Goal: Information Seeking & Learning: Understand process/instructions

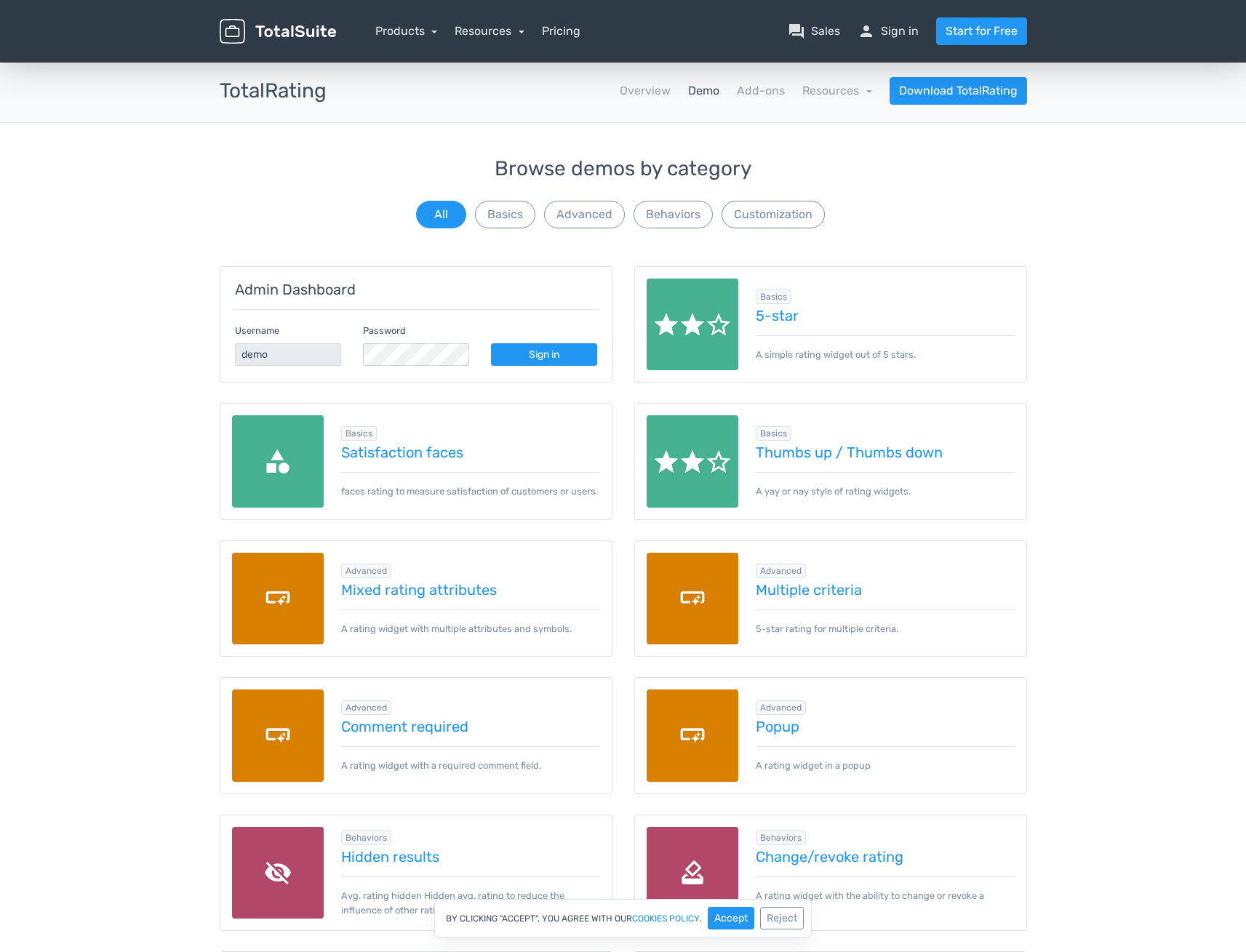
click at [698, 307] on img at bounding box center [693, 324] width 93 height 92
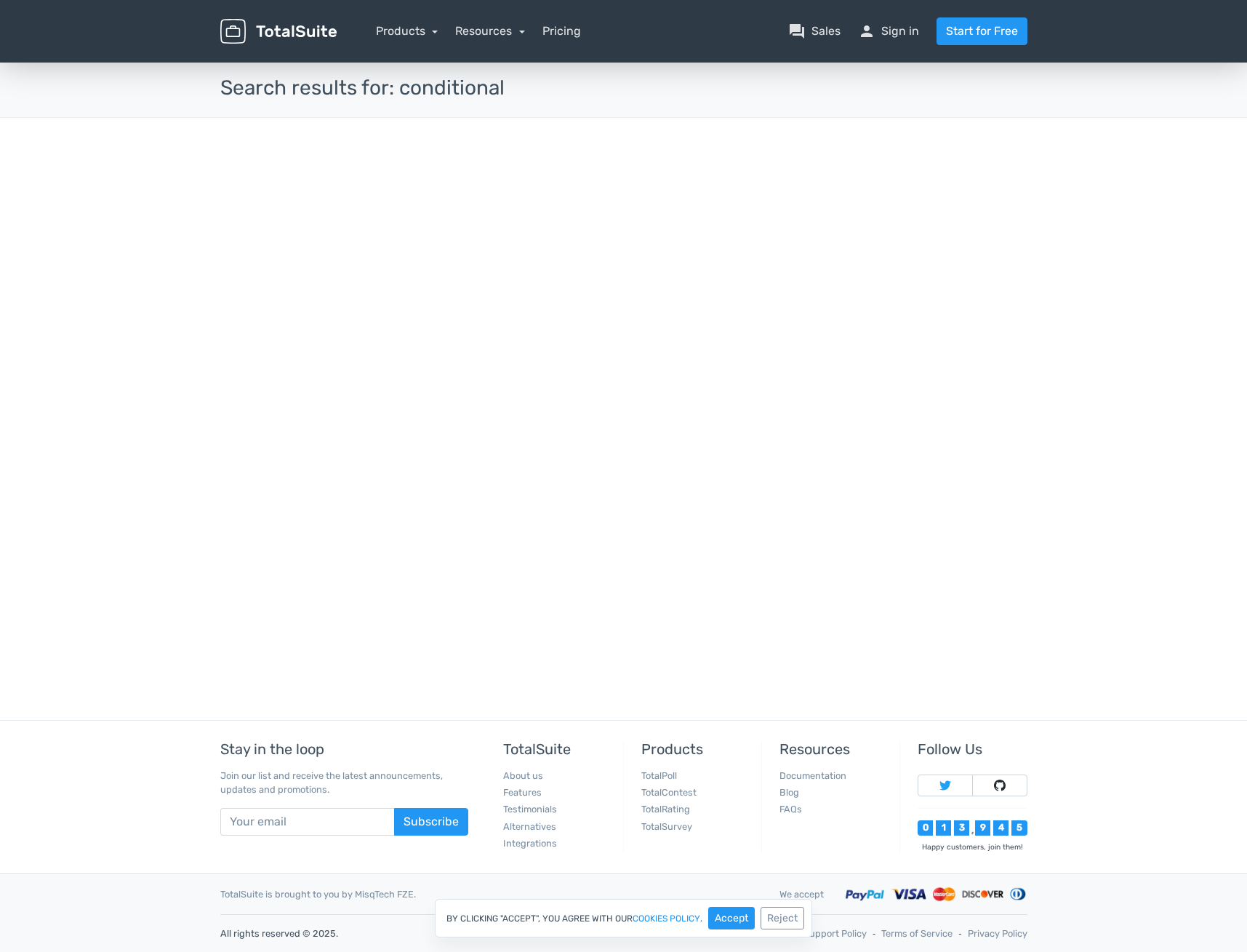
click at [411, 210] on div "menu Products TotalPoll WordPress Poll and Contest Plugin TotalContest TotalRat…" at bounding box center [624, 476] width 1247 height 952
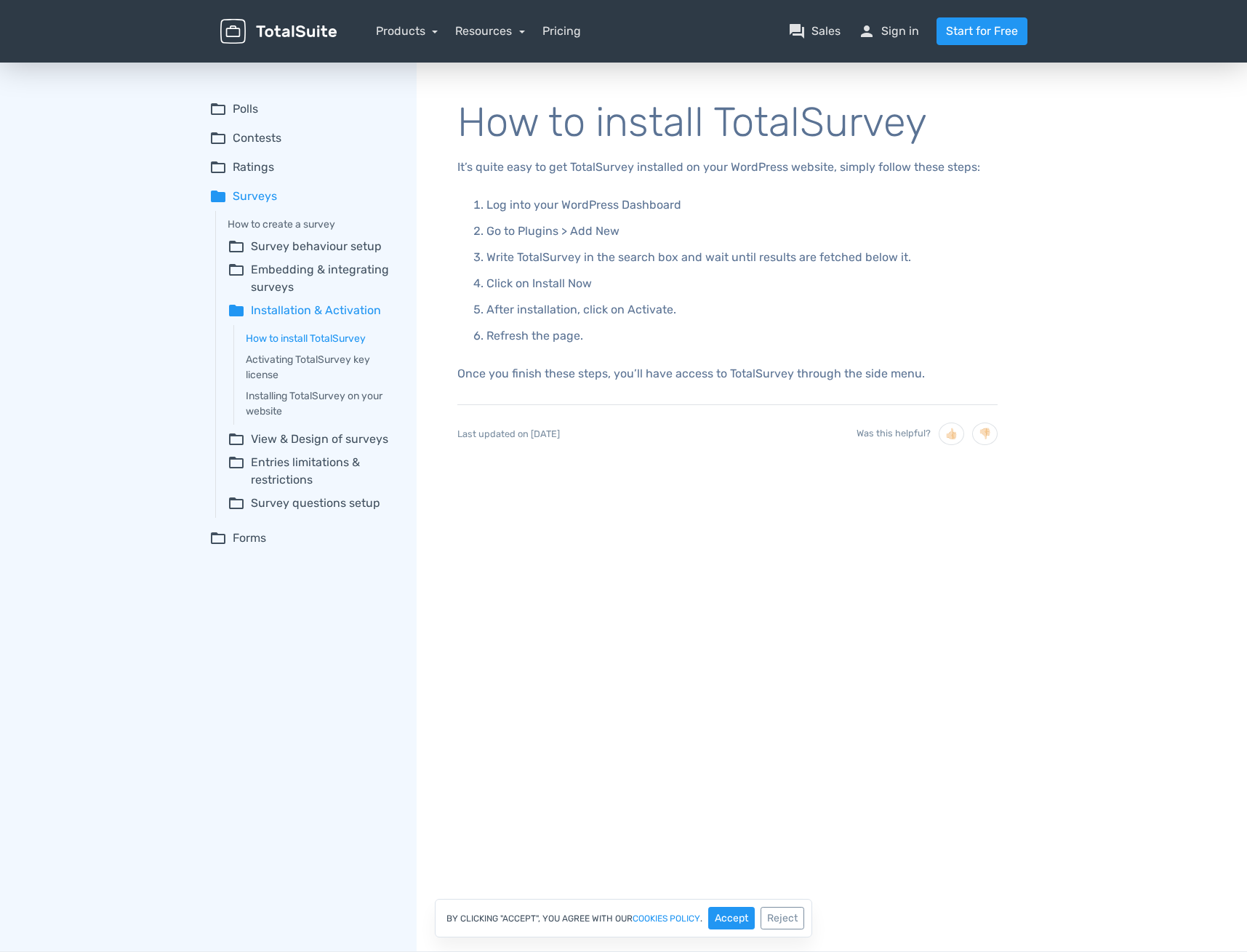
click at [323, 244] on summary "folder_open Survey behaviour setup" at bounding box center [311, 246] width 169 height 18
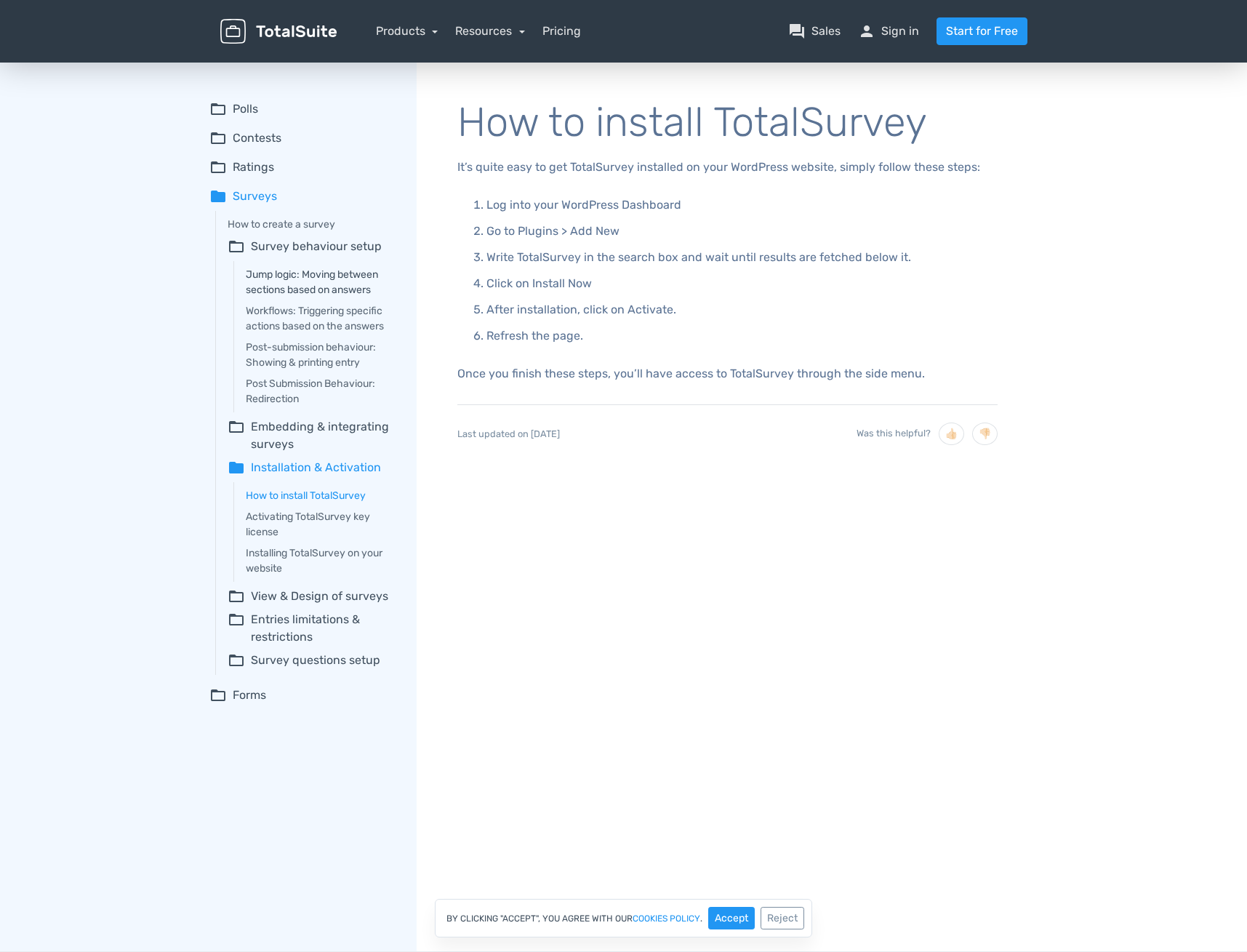
click at [313, 277] on link "Jump logic: Moving between sections based on answers" at bounding box center [321, 283] width 150 height 31
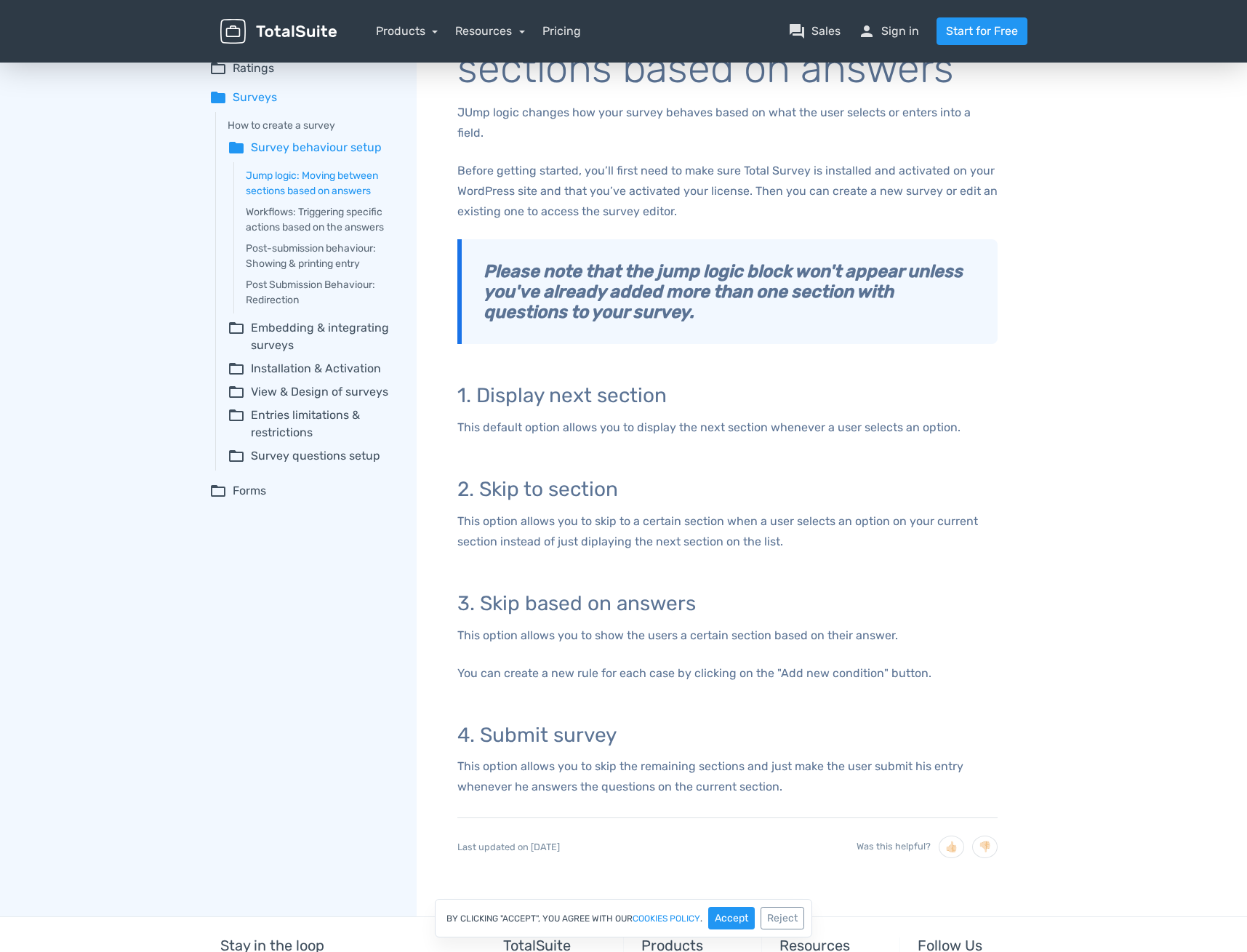
scroll to position [105, 0]
